Goal: Complete application form: Complete application form

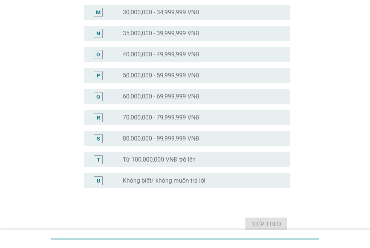
scroll to position [339, 0]
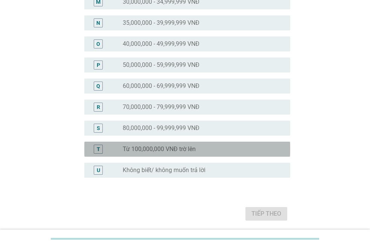
click at [144, 151] on label "Từ 100,000,000 VNĐ trờ lên" at bounding box center [159, 150] width 73 height 8
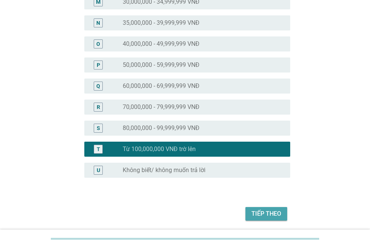
click at [258, 212] on div "Tiếp theo" at bounding box center [266, 214] width 30 height 9
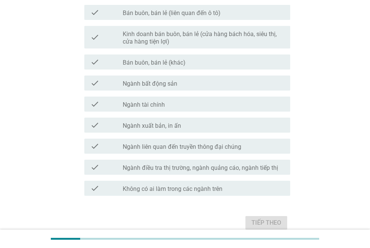
scroll to position [376, 0]
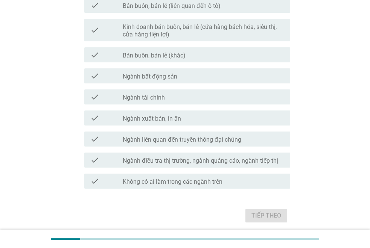
click at [163, 81] on div "check check_box_outline_blank Ngành bất động sản" at bounding box center [187, 75] width 206 height 15
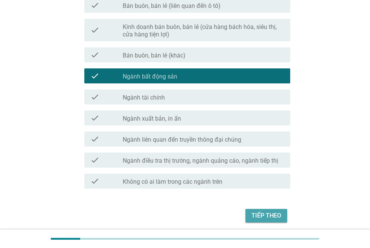
click at [262, 214] on div "Tiếp theo" at bounding box center [266, 215] width 30 height 9
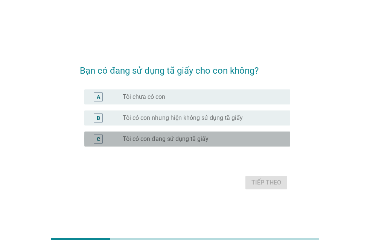
click at [189, 140] on label "Tôi có con đang sử dụng tã giấy" at bounding box center [166, 139] width 86 height 8
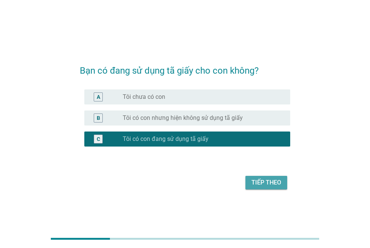
click at [264, 188] on button "Tiếp theo" at bounding box center [266, 183] width 42 height 14
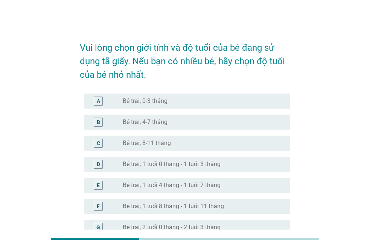
click at [158, 118] on label "Bé trai, 4-7 tháng" at bounding box center [145, 122] width 45 height 8
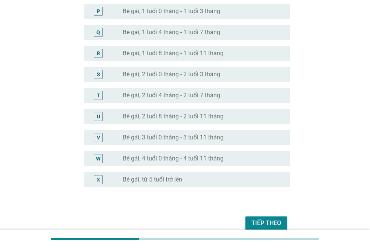
scroll to position [442, 0]
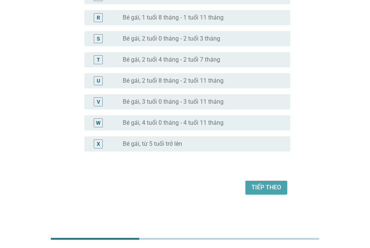
click at [269, 190] on div "Tiếp theo" at bounding box center [266, 187] width 30 height 9
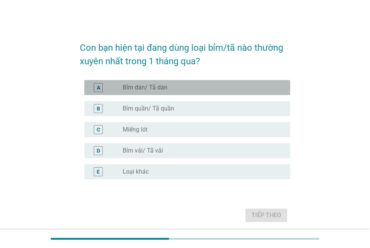
click at [142, 89] on label "Bỉm dán/ Tã dán" at bounding box center [145, 88] width 45 height 8
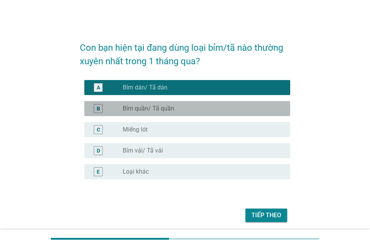
click at [138, 106] on label "Bỉm quần/ Tã quần" at bounding box center [149, 109] width 52 height 8
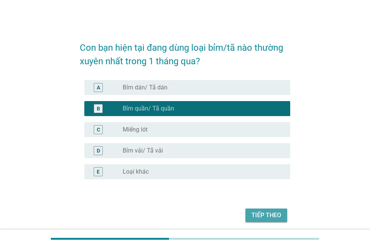
click at [278, 214] on div "Tiếp theo" at bounding box center [266, 215] width 30 height 9
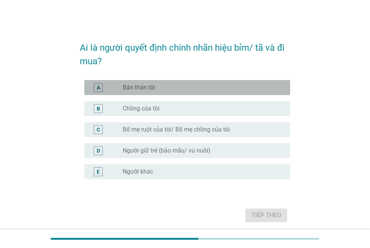
click at [149, 87] on label "Bản thân tôi" at bounding box center [139, 88] width 32 height 8
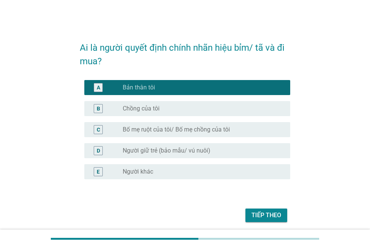
click at [266, 211] on div "Tiếp theo" at bounding box center [266, 215] width 30 height 9
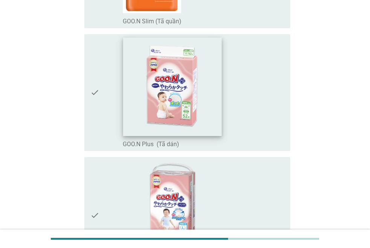
scroll to position [451, 0]
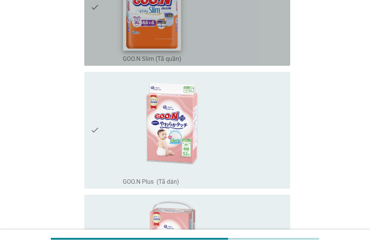
click at [144, 12] on img at bounding box center [152, 1] width 58 height 98
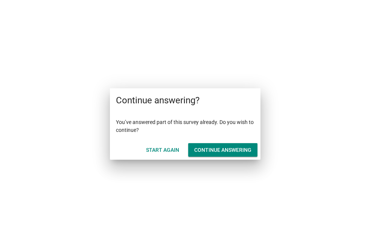
click at [207, 147] on div "Continue answering" at bounding box center [222, 150] width 57 height 8
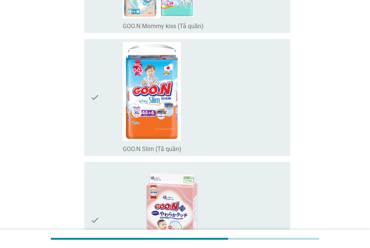
scroll to position [376, 0]
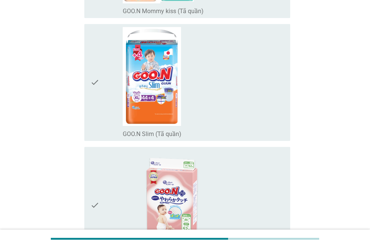
click at [99, 97] on icon "check" at bounding box center [94, 82] width 9 height 111
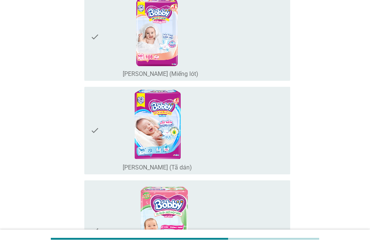
scroll to position [828, 0]
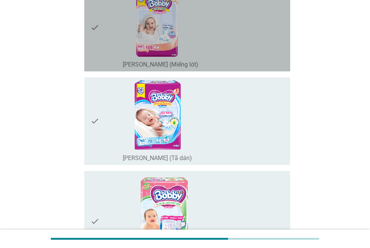
click at [228, 43] on div "check_box_outline_blank [PERSON_NAME] (Miếng lót)" at bounding box center [203, 28] width 161 height 82
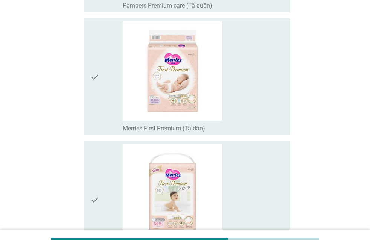
scroll to position [3235, 0]
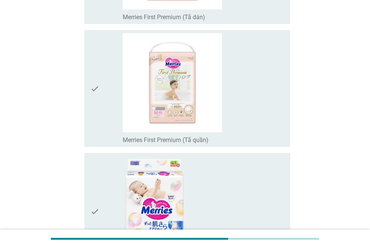
click at [255, 104] on div "check_box_outline_blank Merries First Premium (Tã quần)" at bounding box center [203, 88] width 161 height 111
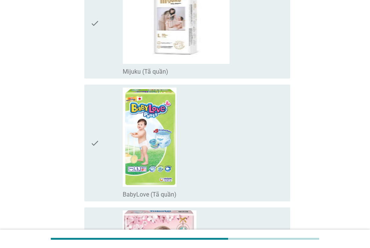
scroll to position [5657, 0]
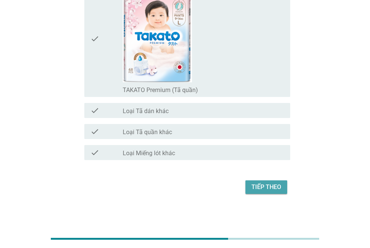
click at [269, 187] on div "Tiếp theo" at bounding box center [266, 187] width 30 height 9
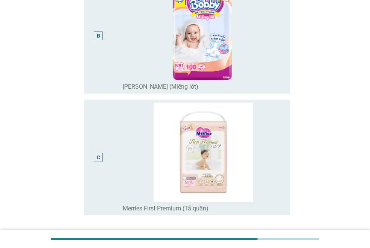
scroll to position [226, 0]
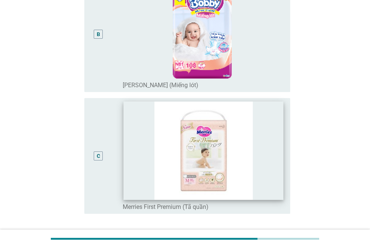
click at [185, 136] on img at bounding box center [203, 151] width 160 height 98
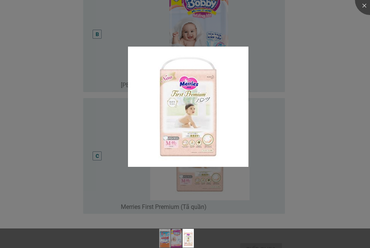
click at [349, 27] on div at bounding box center [185, 124] width 370 height 248
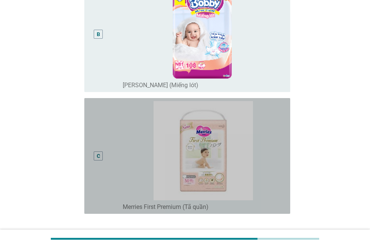
click at [110, 152] on div "C" at bounding box center [106, 156] width 32 height 110
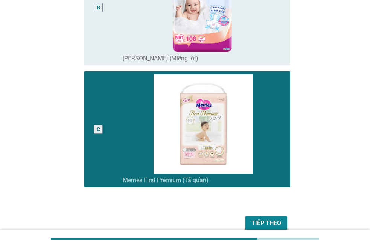
scroll to position [288, 0]
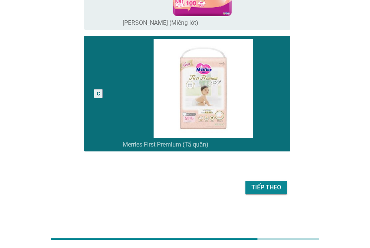
click at [260, 188] on div "Tiếp theo" at bounding box center [266, 187] width 30 height 9
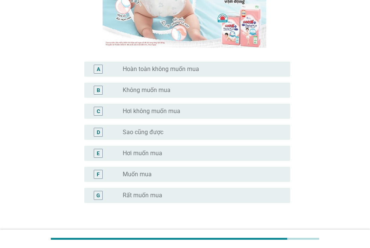
scroll to position [150, 0]
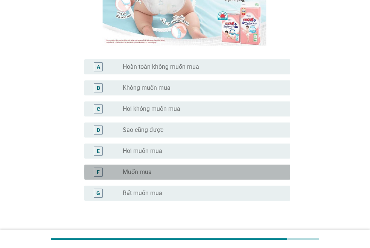
click at [153, 175] on div "radio_button_unchecked Muốn mua" at bounding box center [200, 173] width 155 height 8
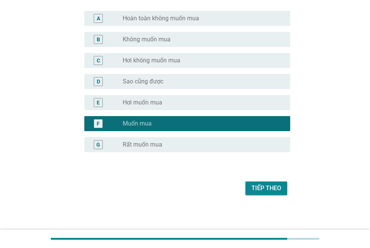
scroll to position [200, 0]
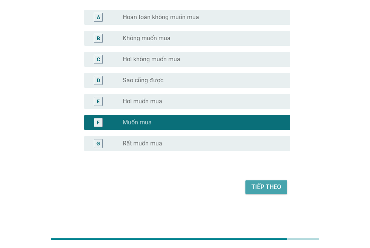
click at [259, 184] on div "Tiếp theo" at bounding box center [266, 187] width 30 height 9
